Goal: Task Accomplishment & Management: Use online tool/utility

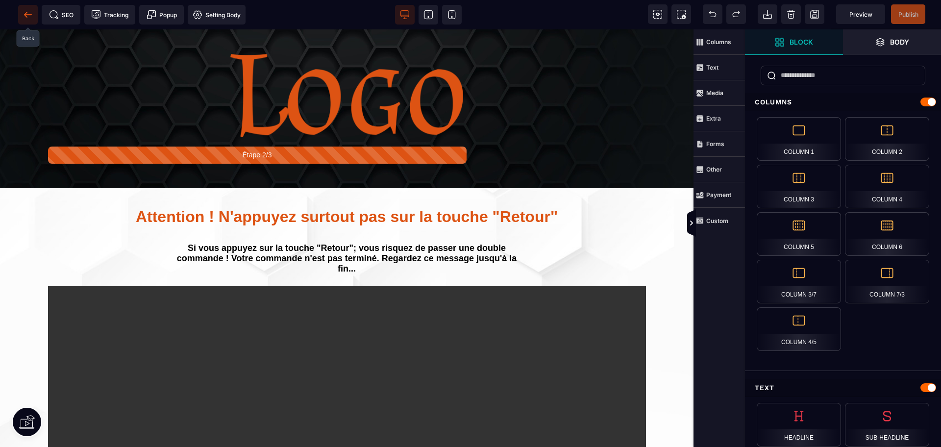
click at [25, 8] on span at bounding box center [28, 15] width 20 height 20
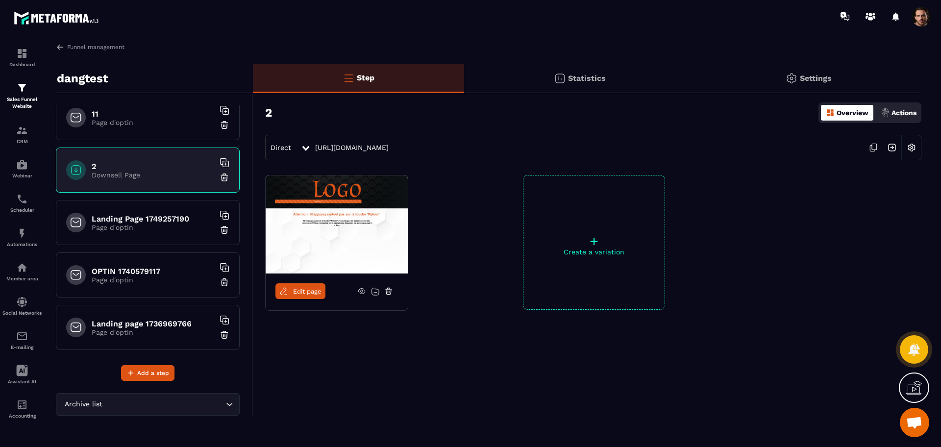
scroll to position [854, 0]
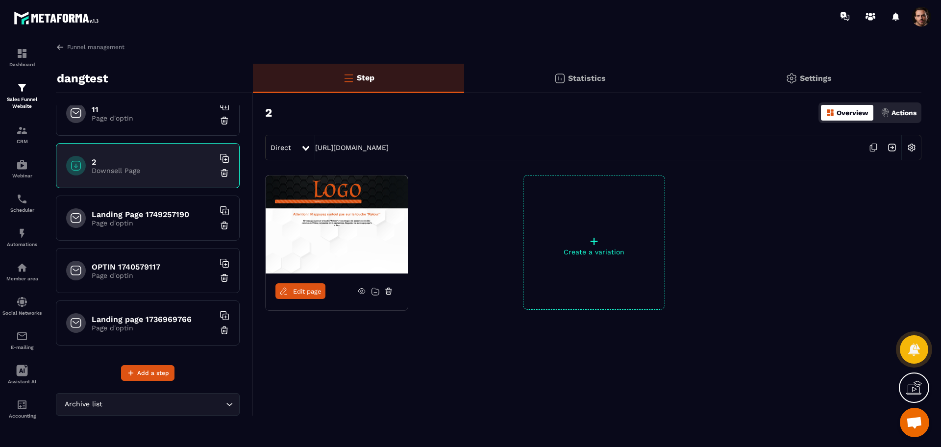
click at [138, 224] on p "Page d'optin" at bounding box center [153, 223] width 123 height 8
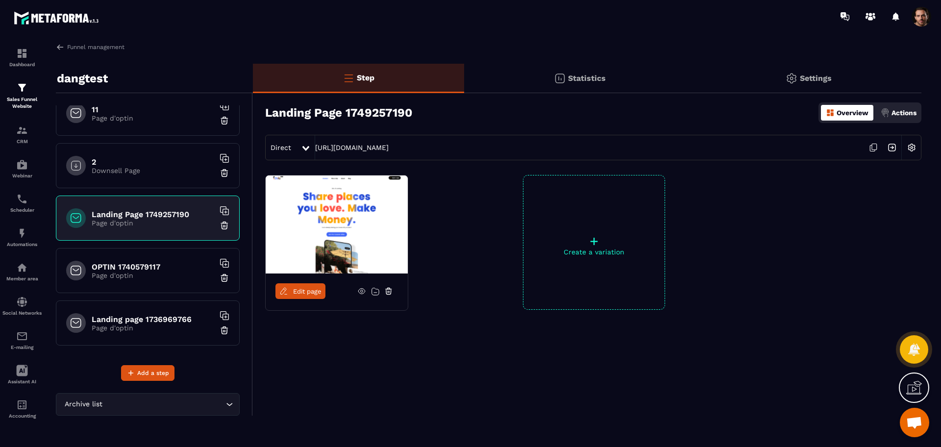
click at [144, 126] on div "11 Page d'optin" at bounding box center [148, 113] width 184 height 45
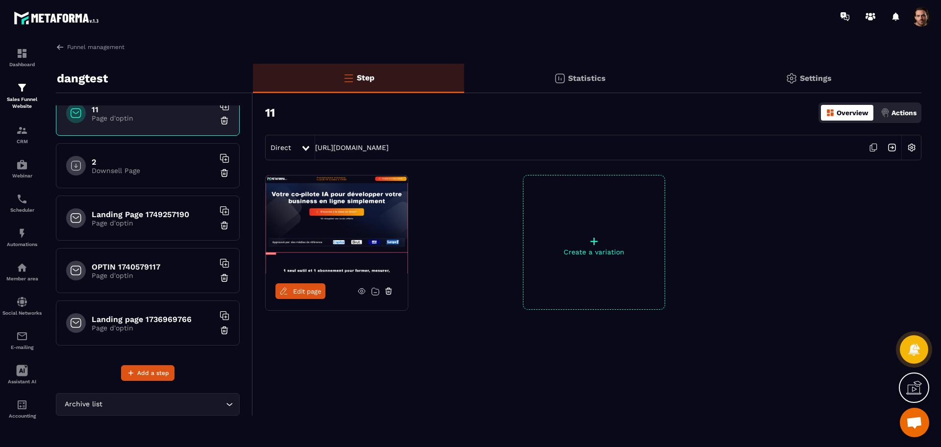
click at [279, 290] on link "Edit page" at bounding box center [301, 291] width 50 height 16
